Goal: Entertainment & Leisure: Consume media (video, audio)

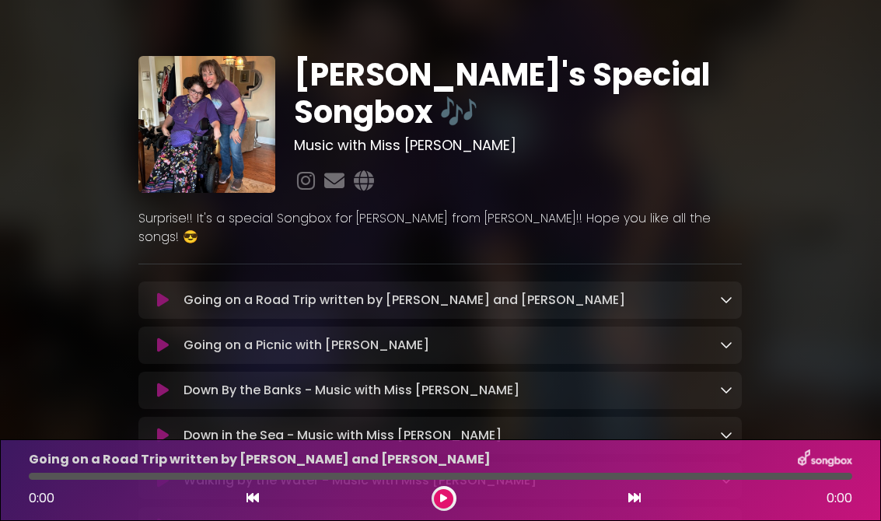
click at [158, 292] on icon at bounding box center [163, 300] width 12 height 16
click at [149, 327] on div "Going on a Picnic with Sophia Loading Track... Name Email" at bounding box center [439, 345] width 603 height 37
click at [163, 337] on icon at bounding box center [163, 345] width 12 height 16
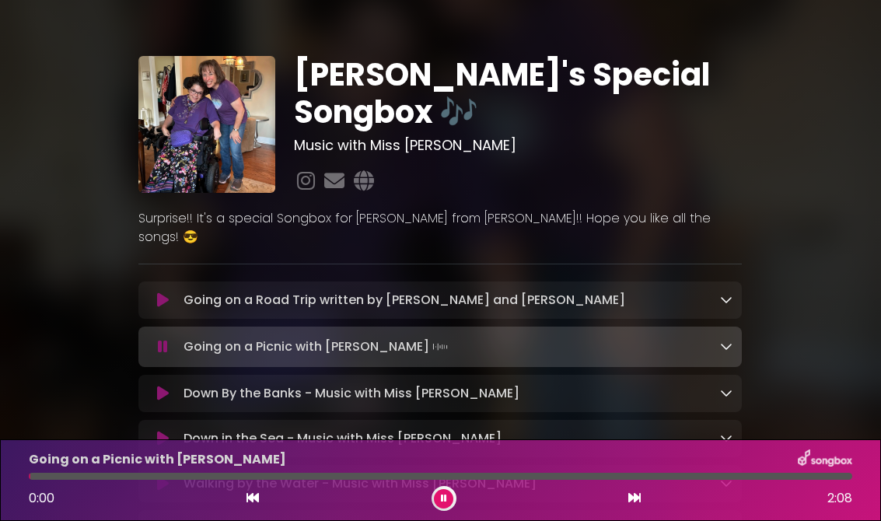
click at [166, 292] on icon at bounding box center [163, 300] width 12 height 16
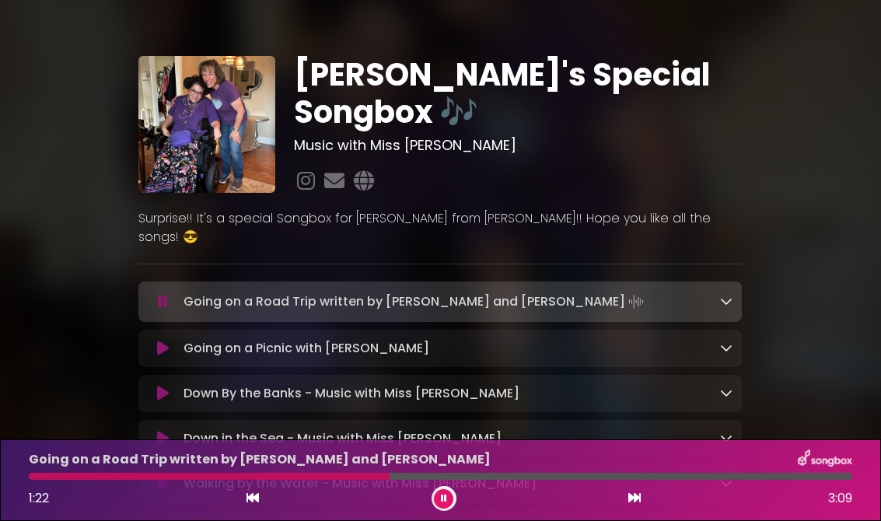
click at [158, 341] on icon at bounding box center [163, 349] width 12 height 16
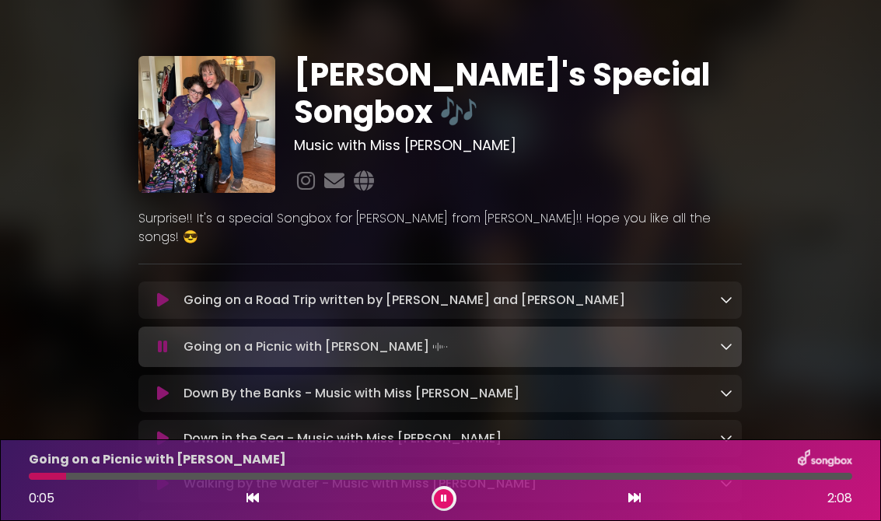
click at [165, 281] on div "Going on a Road Trip written by Sophia and Mrs Garr Loading Track..." at bounding box center [439, 299] width 603 height 37
click at [167, 292] on icon at bounding box center [163, 300] width 12 height 16
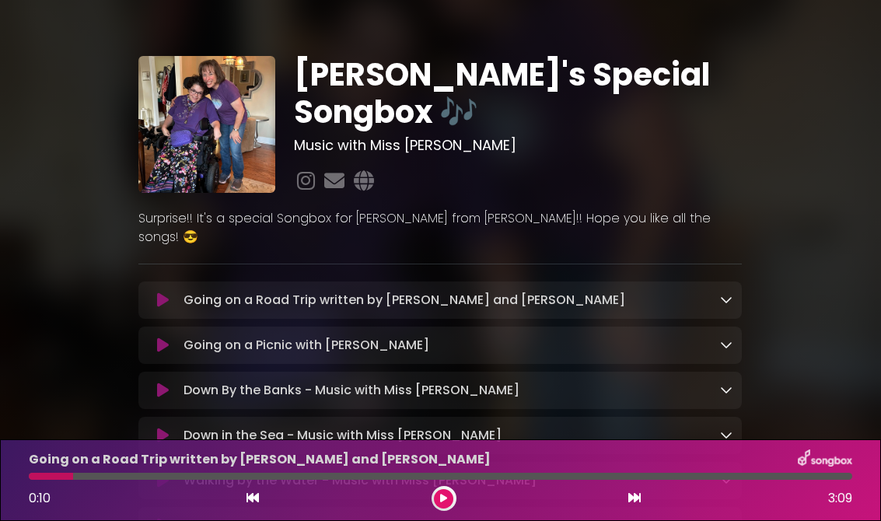
click at [446, 490] on button at bounding box center [443, 498] width 19 height 19
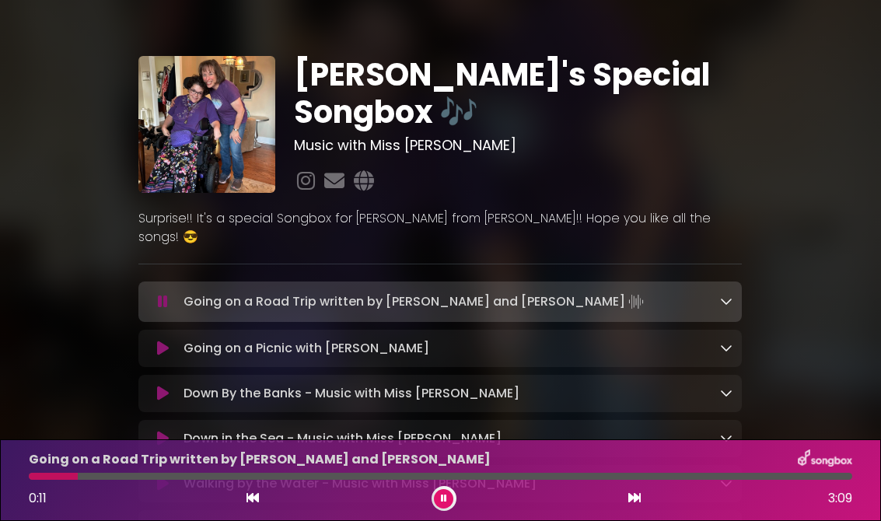
click at [162, 341] on icon at bounding box center [163, 349] width 12 height 16
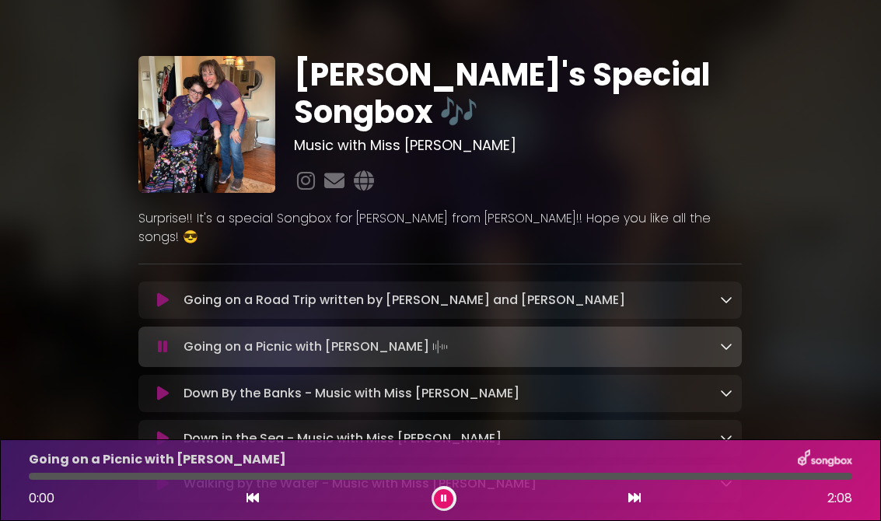
click at [162, 292] on icon at bounding box center [163, 300] width 12 height 16
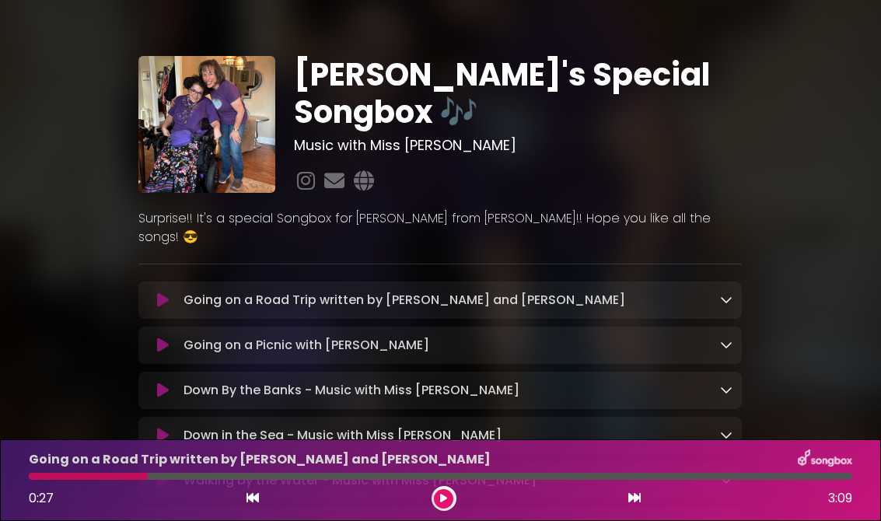
click at [169, 292] on button at bounding box center [163, 300] width 30 height 16
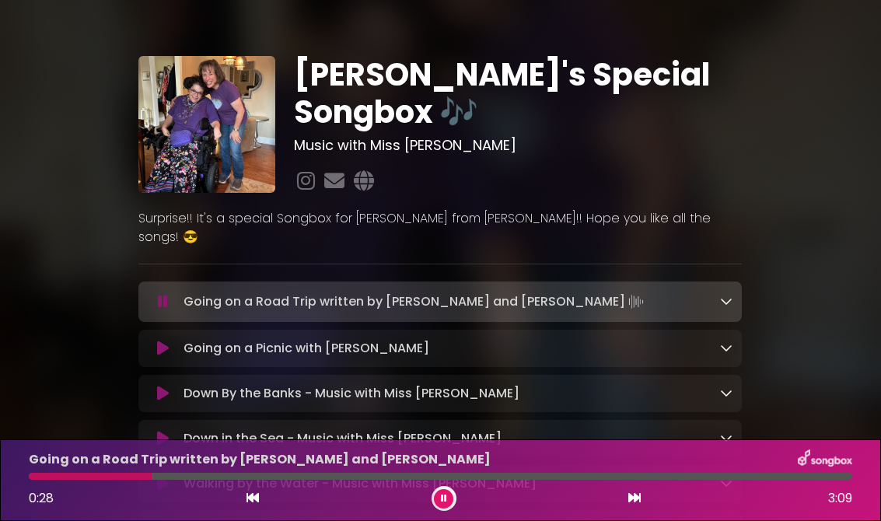
click at [159, 341] on icon at bounding box center [163, 349] width 12 height 16
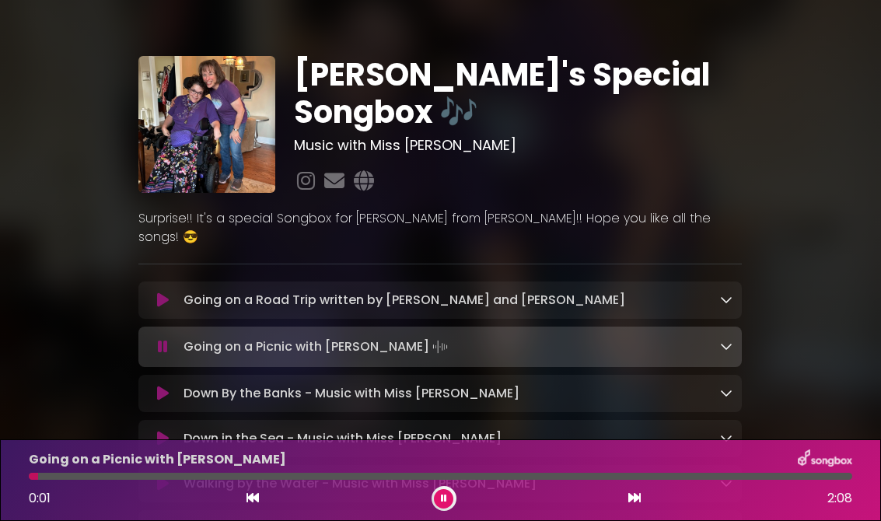
click at [152, 292] on button at bounding box center [163, 300] width 30 height 16
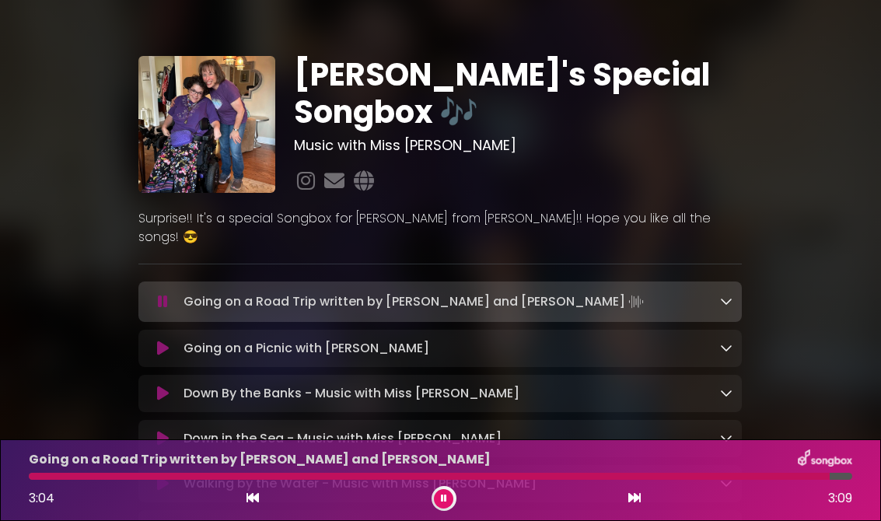
click at [152, 341] on button at bounding box center [163, 349] width 30 height 16
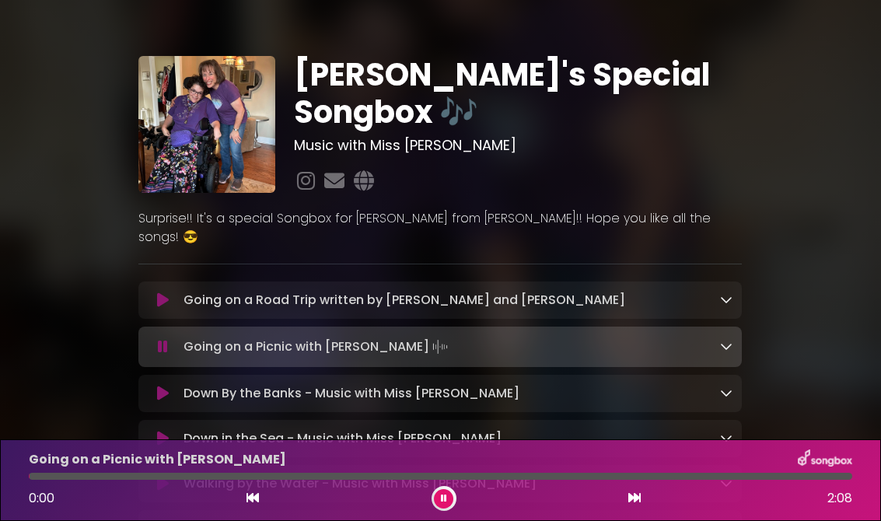
click at [170, 281] on div "Going on a Road Trip written by Sophia and Mrs Garr Loading Track..." at bounding box center [439, 299] width 603 height 37
click at [168, 281] on div "Going on a Road Trip written by Sophia and Mrs Garr Loading Track..." at bounding box center [439, 299] width 603 height 37
click at [159, 292] on icon at bounding box center [163, 300] width 12 height 16
